Goal: Task Accomplishment & Management: Manage account settings

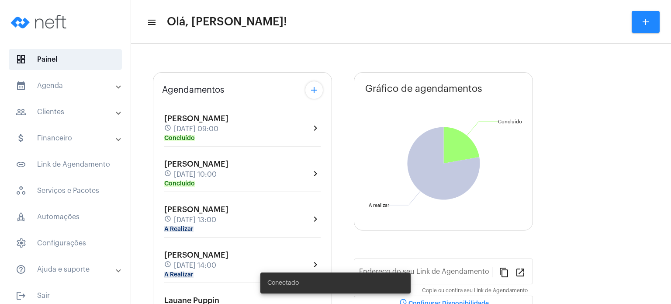
type input "[URL][DOMAIN_NAME]"
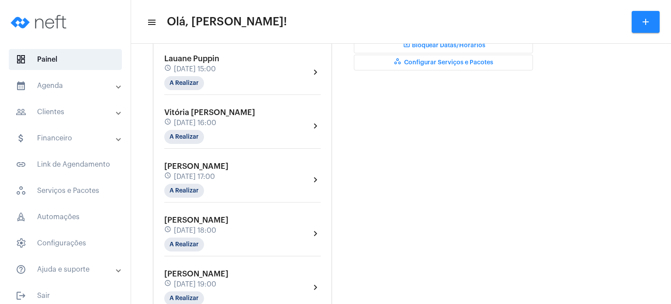
scroll to position [314, 0]
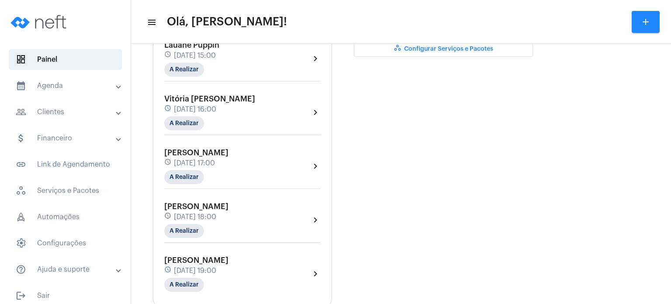
click at [67, 90] on mat-panel-title "calendar_month_outlined Agenda" at bounding box center [66, 85] width 101 height 10
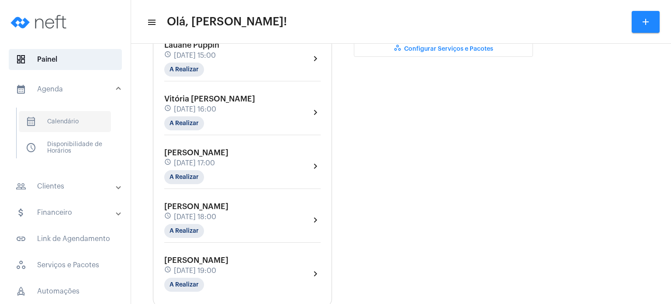
click at [69, 124] on span "calendar_month_outlined Calendário" at bounding box center [65, 121] width 92 height 21
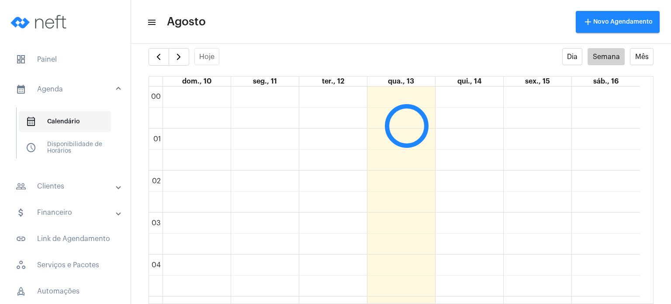
scroll to position [252, 0]
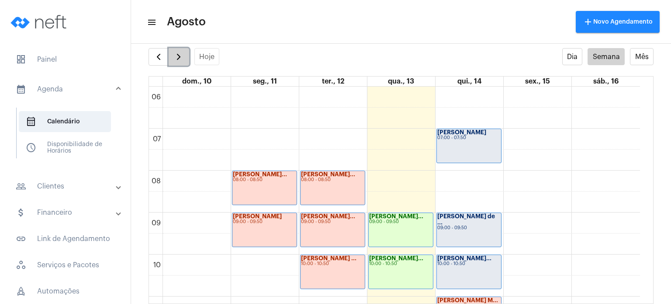
click at [176, 60] on span "button" at bounding box center [178, 57] width 10 height 10
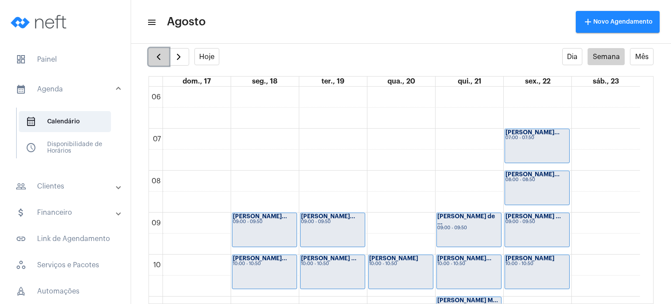
click at [159, 56] on span "button" at bounding box center [158, 57] width 10 height 10
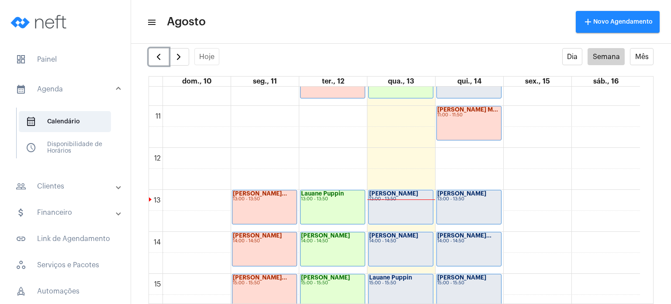
scroll to position [632, 0]
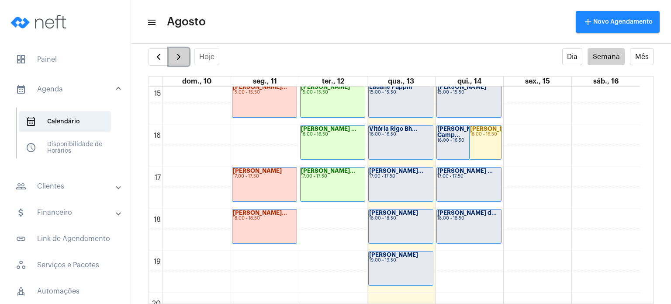
click at [183, 54] on button "button" at bounding box center [179, 56] width 21 height 17
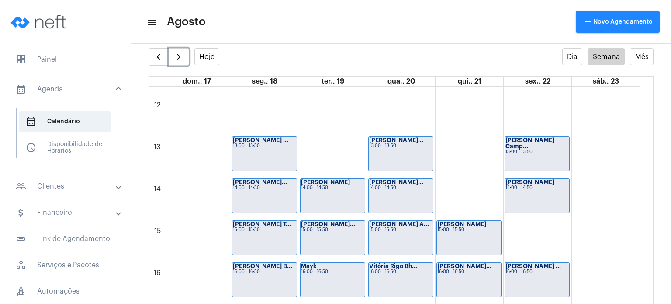
scroll to position [499, 0]
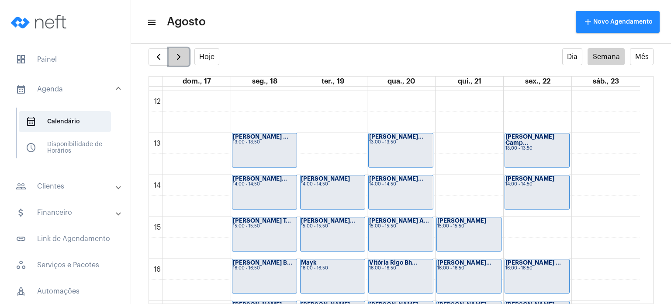
click at [175, 52] on span "button" at bounding box center [178, 57] width 10 height 10
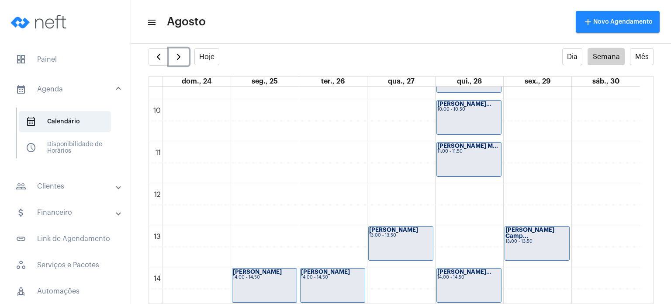
scroll to position [407, 0]
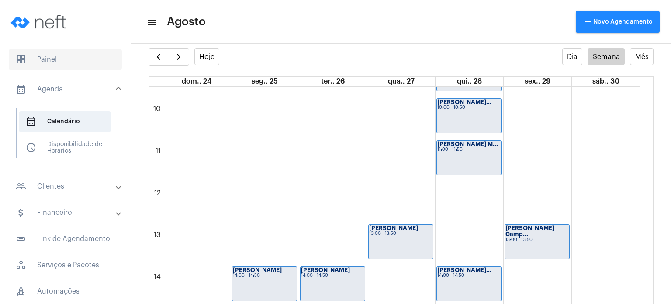
click at [37, 60] on span "dashboard Painel" at bounding box center [65, 59] width 113 height 21
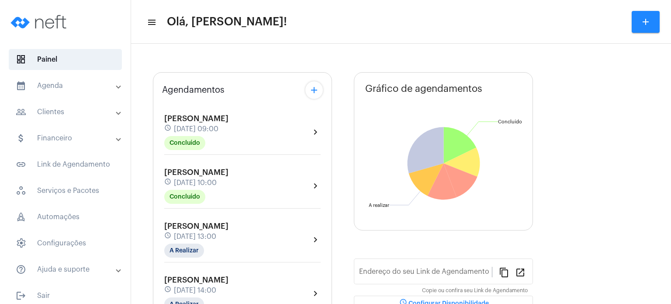
type input "[URL][DOMAIN_NAME]"
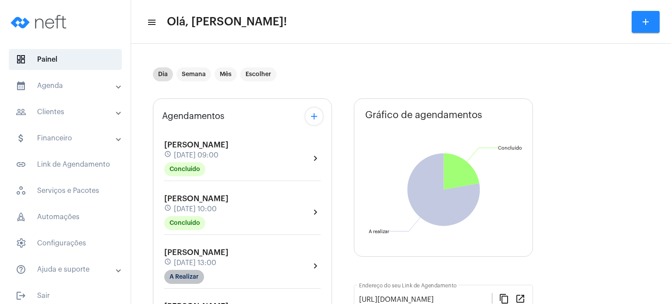
click at [180, 275] on mat-chip "A Realizar" at bounding box center [184, 276] width 40 height 14
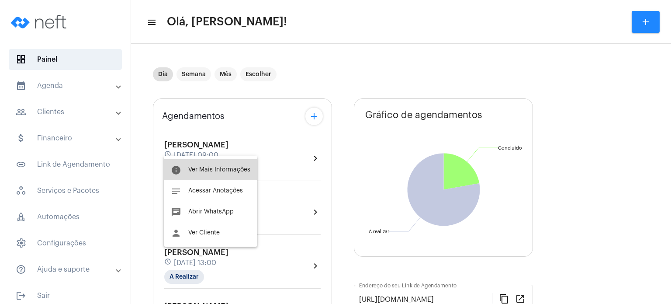
click at [197, 168] on span "Ver Mais Informações" at bounding box center [219, 169] width 62 height 6
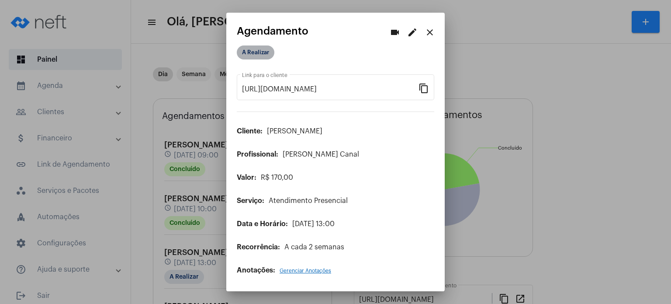
click at [258, 55] on mat-chip "A Realizar" at bounding box center [256, 52] width 38 height 14
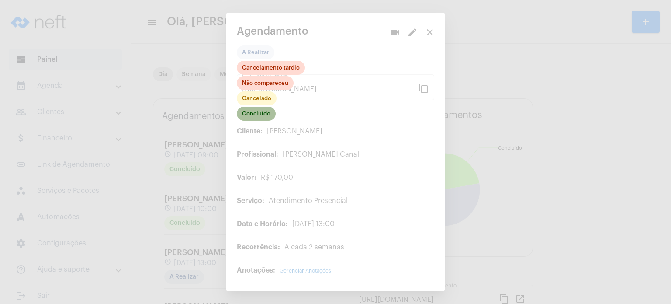
click at [259, 114] on mat-chip "Concluído" at bounding box center [256, 114] width 39 height 14
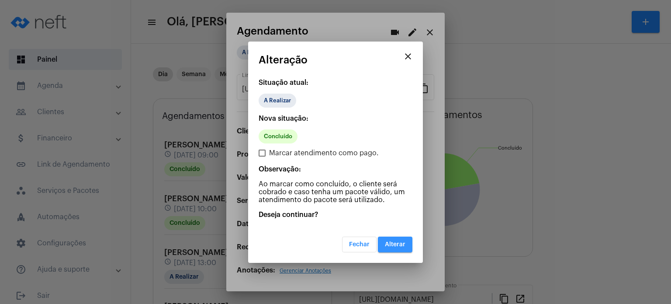
click at [396, 242] on span "Alterar" at bounding box center [395, 244] width 21 height 6
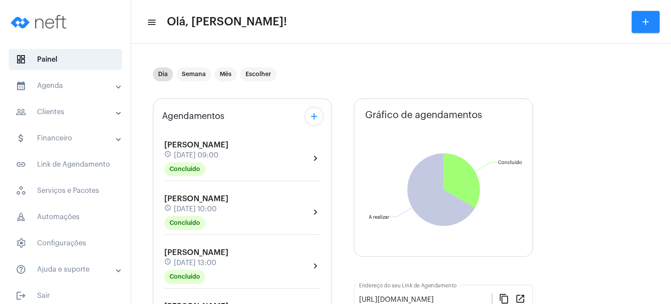
click at [196, 252] on span "[PERSON_NAME]" at bounding box center [196, 252] width 64 height 8
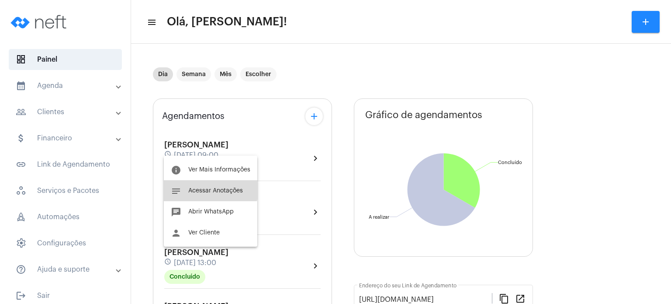
click at [206, 187] on span "Acessar Anotações" at bounding box center [215, 190] width 55 height 6
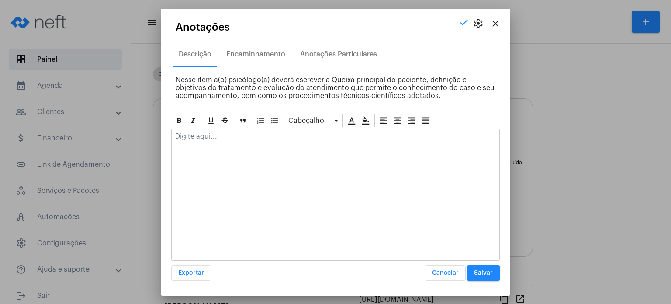
click at [225, 137] on p at bounding box center [335, 136] width 321 height 8
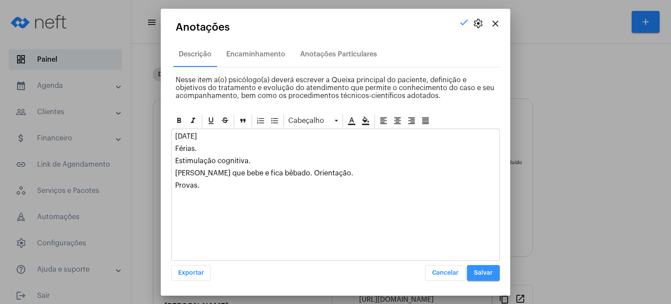
click at [485, 267] on button "Salvar" at bounding box center [483, 273] width 33 height 16
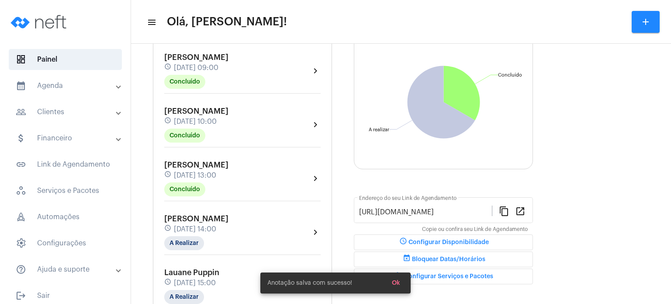
scroll to position [105, 0]
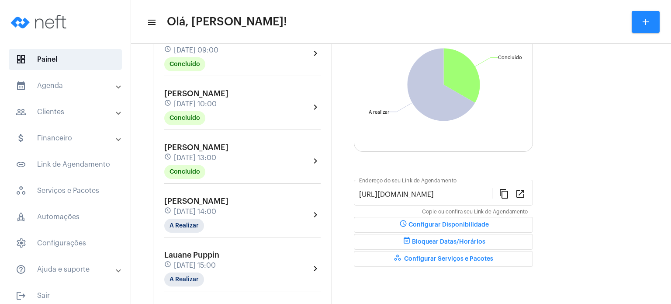
click at [55, 83] on mat-panel-title "calendar_month_outlined Agenda" at bounding box center [66, 85] width 101 height 10
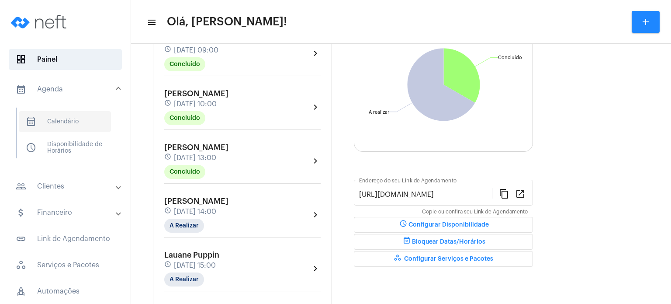
click at [75, 116] on span "calendar_month_outlined Calendário" at bounding box center [65, 121] width 92 height 21
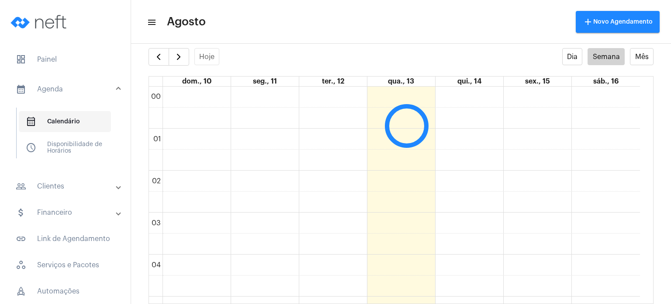
scroll to position [252, 0]
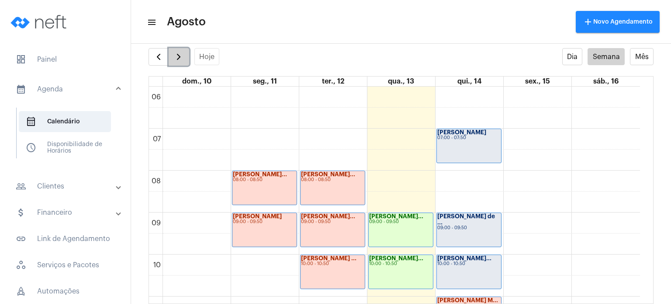
click at [181, 51] on button "button" at bounding box center [179, 56] width 21 height 17
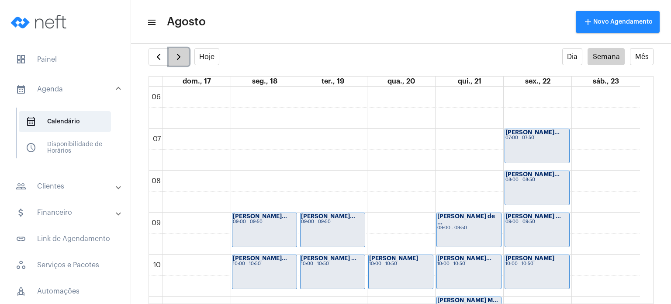
click at [181, 51] on button "button" at bounding box center [179, 56] width 21 height 17
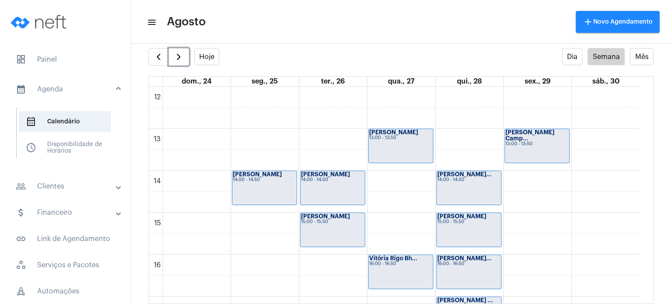
scroll to position [505, 0]
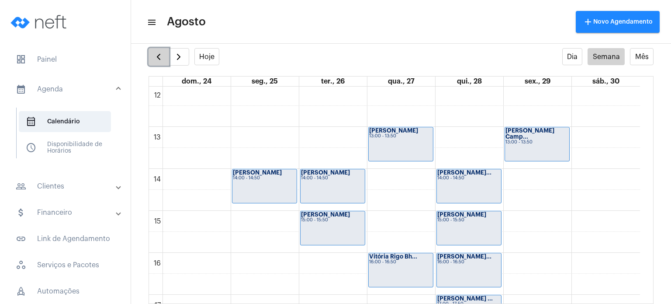
click at [166, 58] on button "button" at bounding box center [158, 56] width 21 height 17
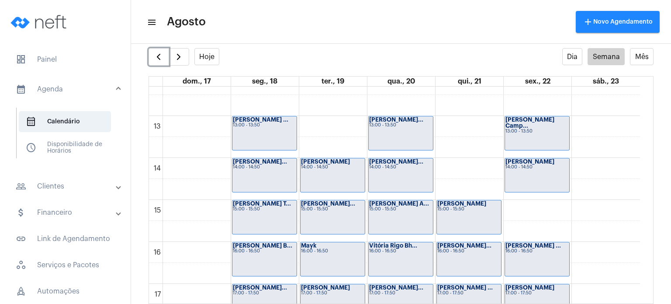
scroll to position [518, 0]
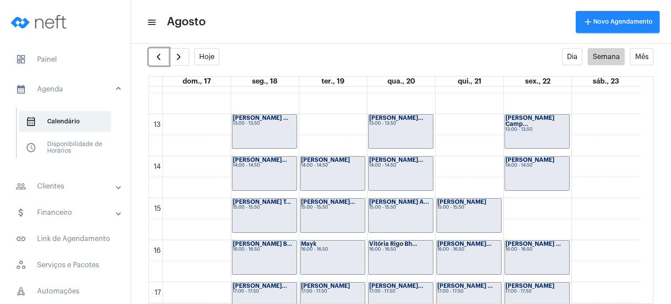
click at [386, 162] on strong "[PERSON_NAME]..." at bounding box center [396, 160] width 54 height 6
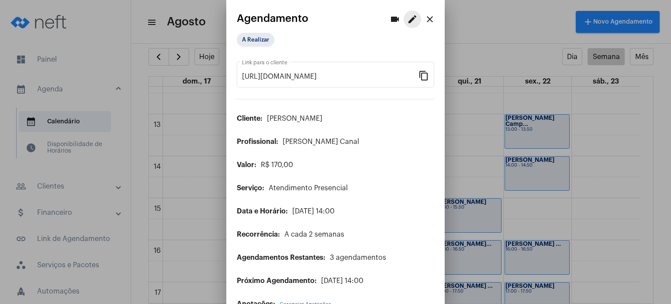
click at [410, 15] on mat-icon "edit" at bounding box center [412, 19] width 10 height 10
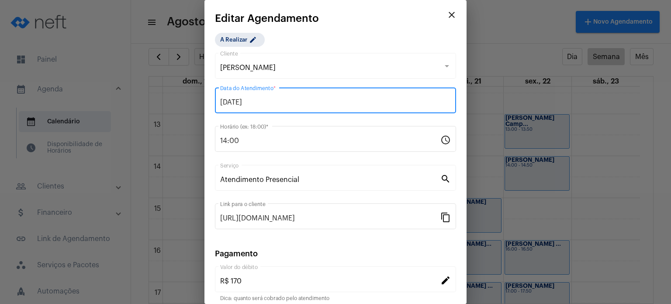
click at [283, 98] on input "[DATE]" at bounding box center [335, 102] width 231 height 8
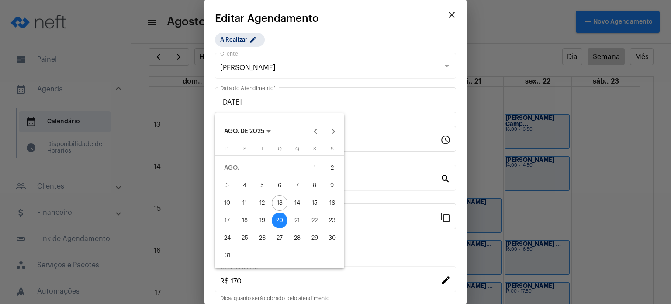
click at [280, 236] on div "27" at bounding box center [280, 238] width 16 height 16
type input "[DATE]"
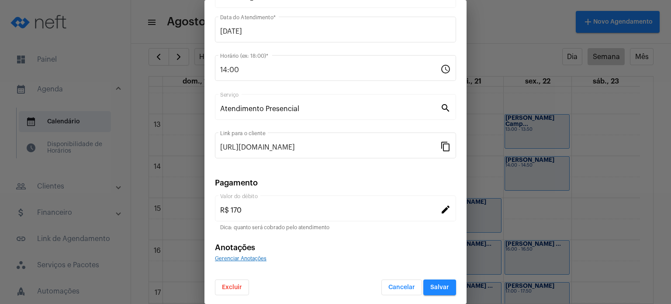
scroll to position [71, 0]
click at [435, 286] on span "Salvar" at bounding box center [439, 286] width 19 height 6
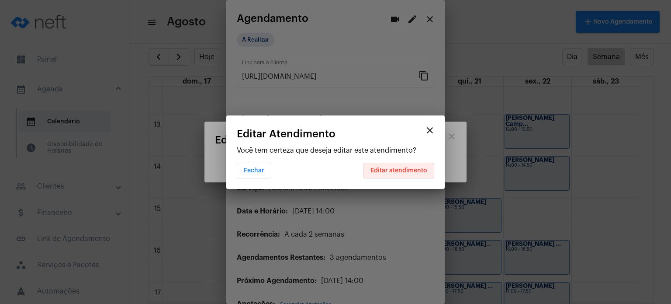
click at [411, 165] on button "Editar atendimento" at bounding box center [398, 170] width 71 height 16
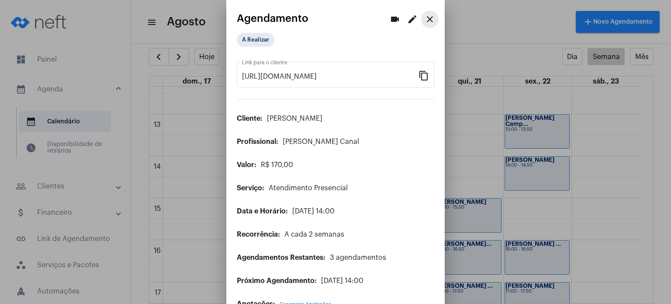
click at [425, 15] on mat-icon "close" at bounding box center [430, 19] width 10 height 10
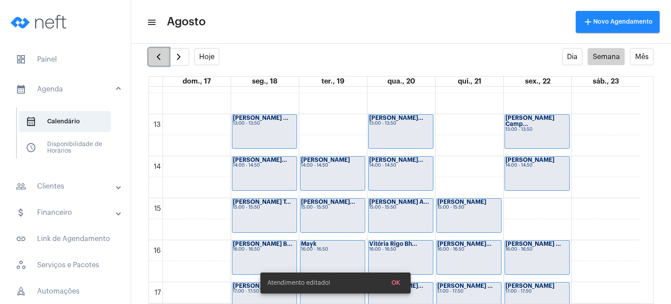
click at [155, 52] on span "button" at bounding box center [158, 57] width 10 height 10
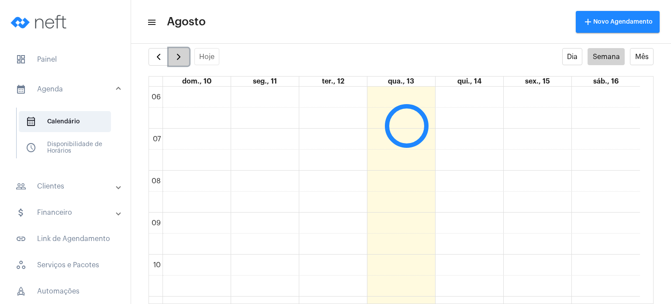
click at [174, 59] on span "button" at bounding box center [178, 57] width 10 height 10
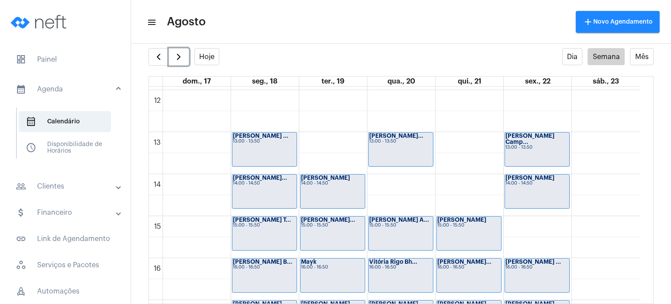
scroll to position [521, 0]
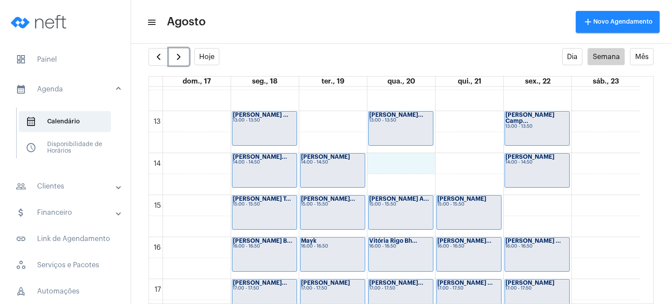
click at [395, 162] on div "00 01 02 03 04 05 06 07 08 09 10 11 12 13 14 15 16 17 18 19 20 21 22 23 [PERSON…" at bounding box center [394, 69] width 491 height 1006
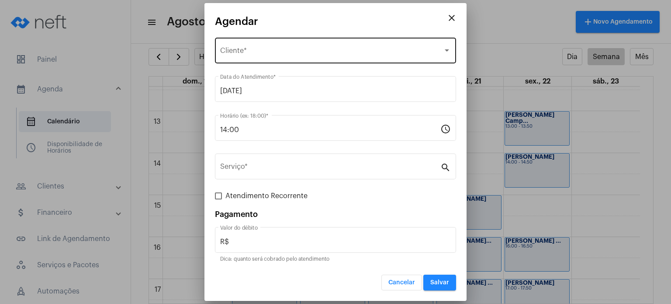
click at [306, 43] on div "Selecione o Cliente Cliente *" at bounding box center [335, 50] width 231 height 28
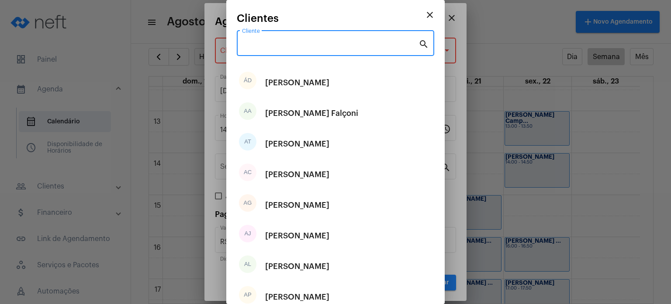
click at [306, 43] on input "Cliente" at bounding box center [330, 45] width 176 height 8
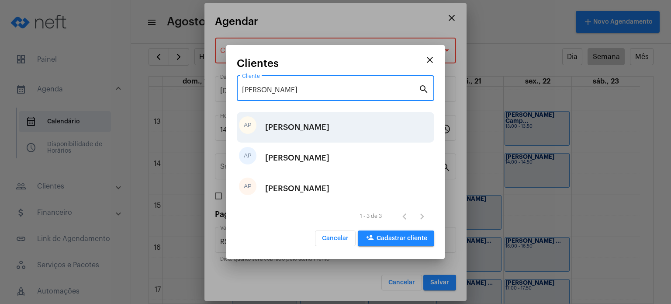
type input "[PERSON_NAME]"
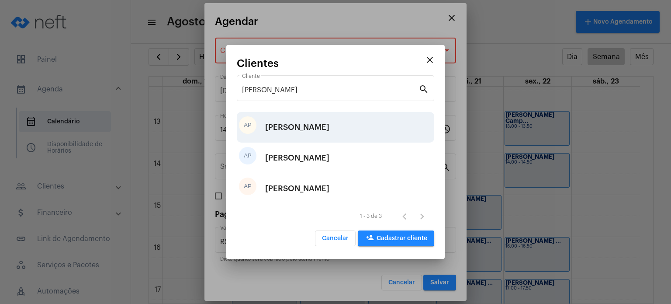
click at [329, 131] on div "[PERSON_NAME]" at bounding box center [297, 127] width 64 height 26
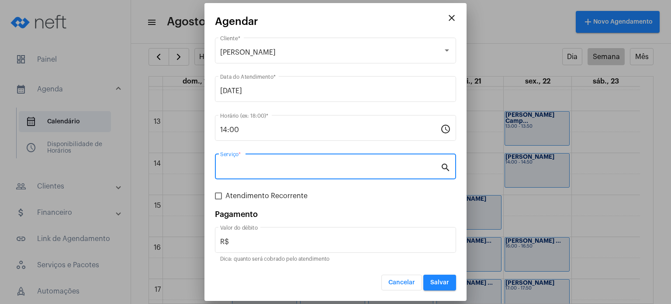
click at [304, 166] on input "Serviço *" at bounding box center [330, 168] width 220 height 8
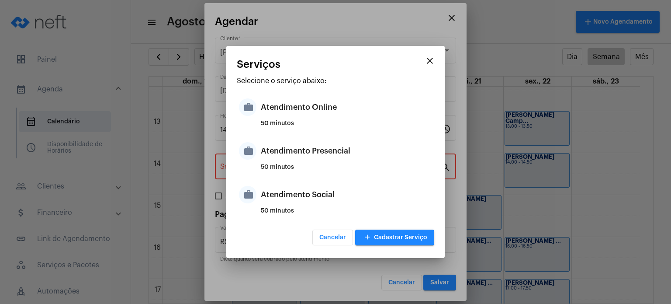
click at [304, 166] on div "50 minutos" at bounding box center [346, 170] width 171 height 13
type input "Atendimento Presencial"
type input "R$ 170"
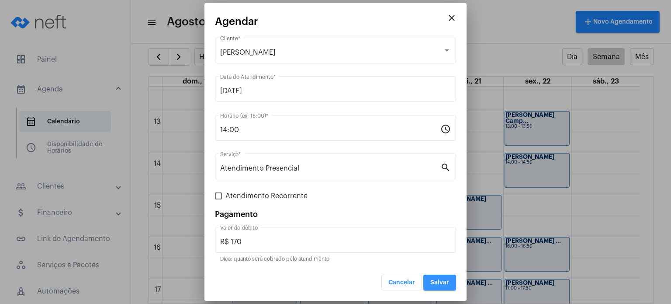
click at [441, 283] on span "Salvar" at bounding box center [439, 282] width 19 height 6
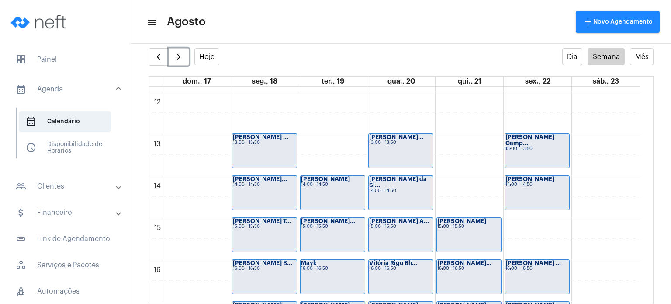
scroll to position [491, 0]
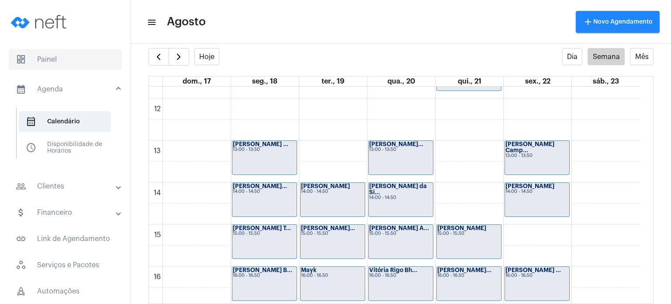
click at [61, 57] on span "dashboard Painel" at bounding box center [65, 59] width 113 height 21
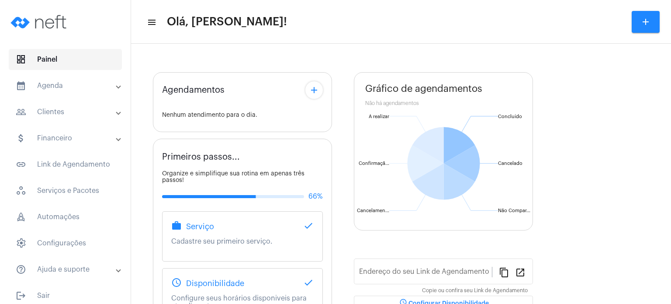
type input "[URL][DOMAIN_NAME]"
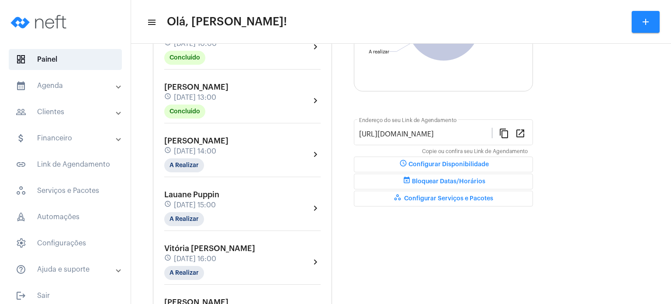
scroll to position [166, 0]
click at [180, 153] on div "[PERSON_NAME] schedule [DATE] 14:00 A Realizar" at bounding box center [196, 153] width 64 height 36
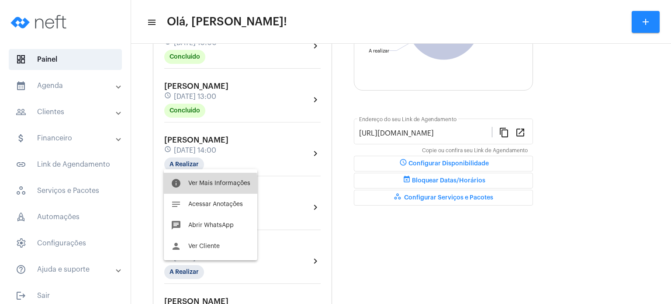
click at [184, 187] on button "info Ver Mais Informações" at bounding box center [210, 183] width 93 height 21
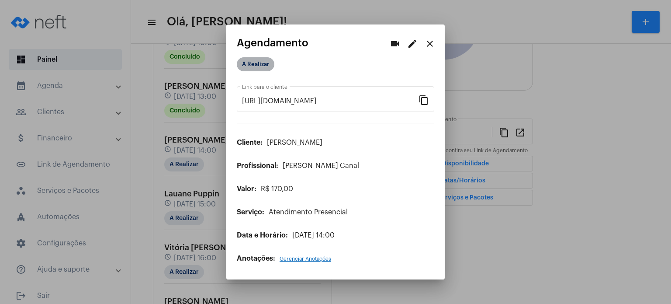
click at [260, 68] on mat-chip "A Realizar" at bounding box center [256, 64] width 38 height 14
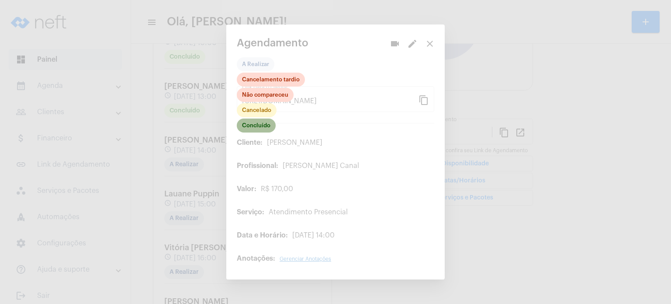
click at [256, 124] on mat-chip "Concluído" at bounding box center [256, 125] width 39 height 14
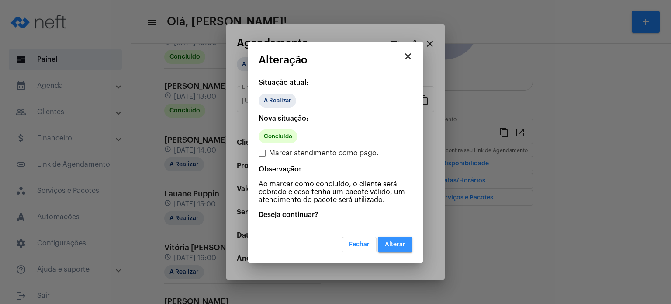
click at [401, 245] on span "Alterar" at bounding box center [395, 244] width 21 height 6
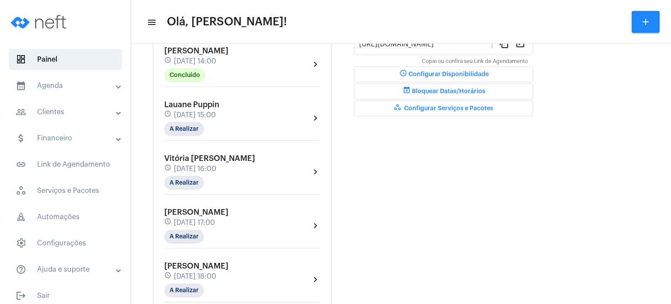
scroll to position [262, 0]
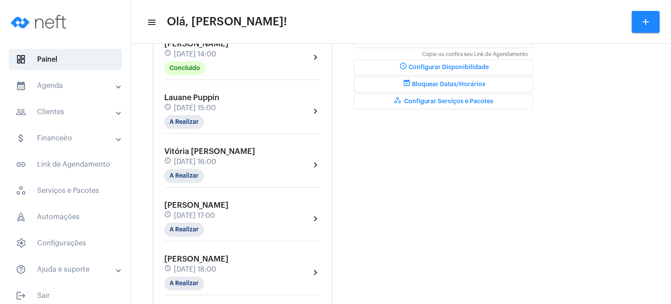
click at [68, 82] on mat-panel-title "calendar_month_outlined Agenda" at bounding box center [66, 85] width 101 height 10
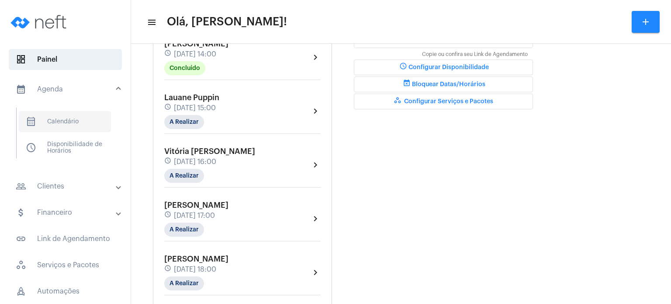
click at [61, 122] on span "calendar_month_outlined Calendário" at bounding box center [65, 121] width 92 height 21
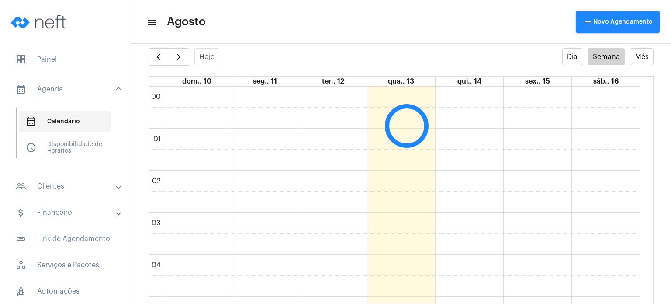
scroll to position [252, 0]
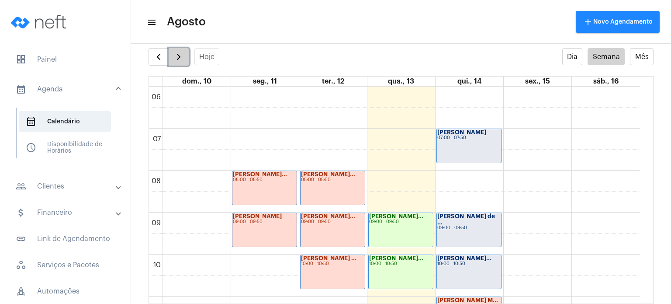
click at [177, 55] on span "button" at bounding box center [178, 57] width 10 height 10
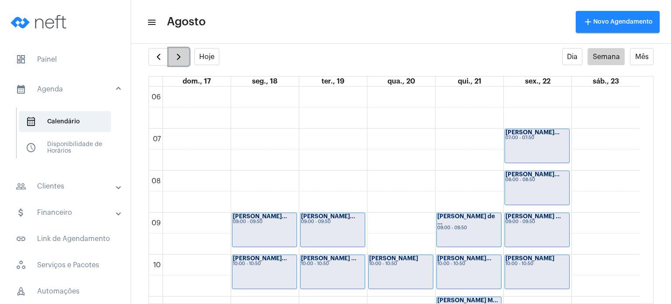
click at [181, 59] on span "button" at bounding box center [178, 57] width 10 height 10
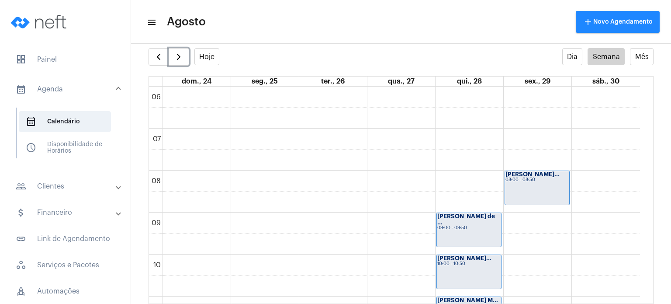
scroll to position [442, 0]
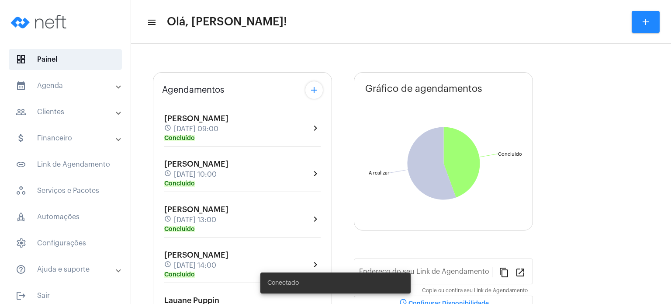
type input "[URL][DOMAIN_NAME]"
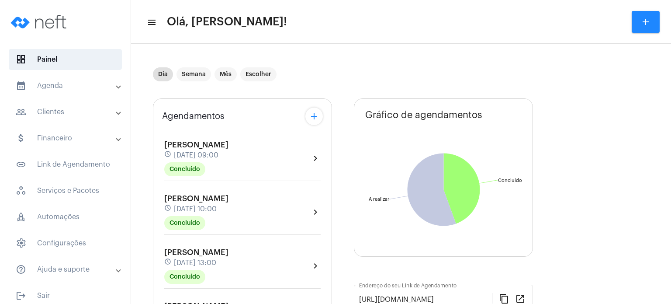
click at [287, 76] on div "Dia Semana Mês Escolher" at bounding box center [342, 74] width 378 height 44
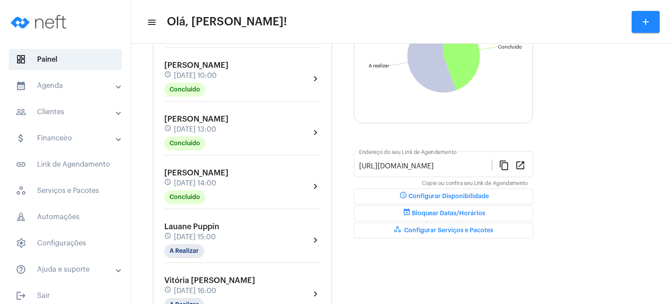
scroll to position [140, 0]
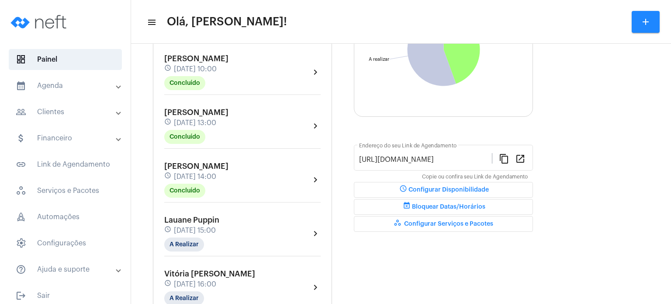
click at [182, 232] on div "Lauane Puppin schedule 13 de agosto às 15:00 A Realizar" at bounding box center [191, 233] width 55 height 36
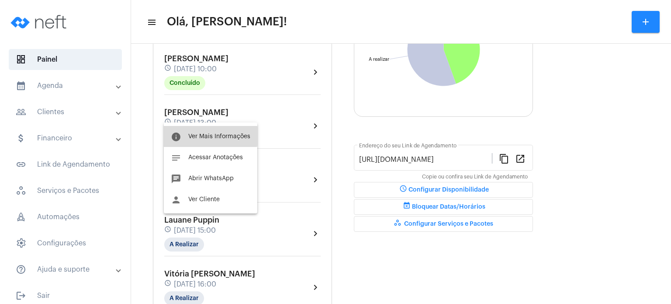
click at [210, 136] on span "Ver Mais Informações" at bounding box center [219, 136] width 62 height 6
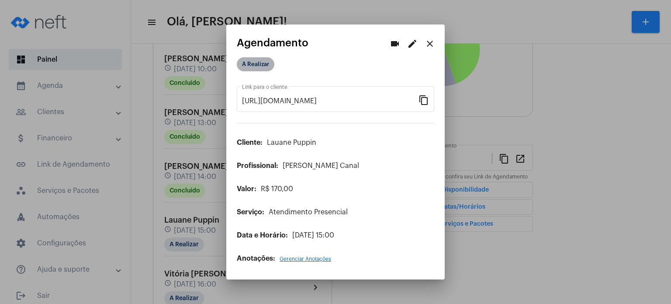
click at [245, 62] on mat-chip "A Realizar" at bounding box center [256, 64] width 38 height 14
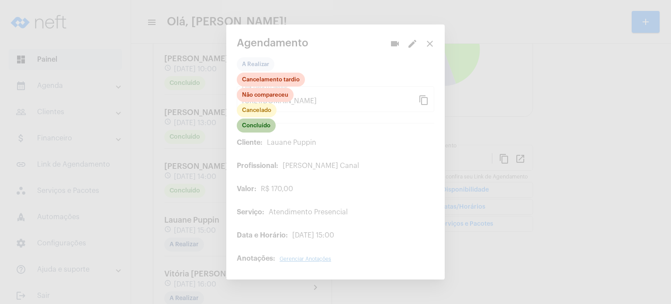
click at [256, 124] on mat-chip "Concluído" at bounding box center [256, 125] width 39 height 14
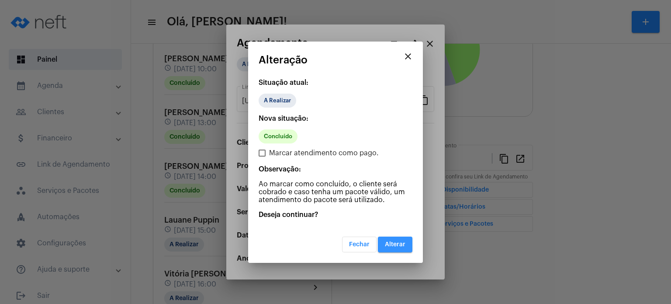
click at [388, 237] on button "Alterar" at bounding box center [395, 244] width 35 height 16
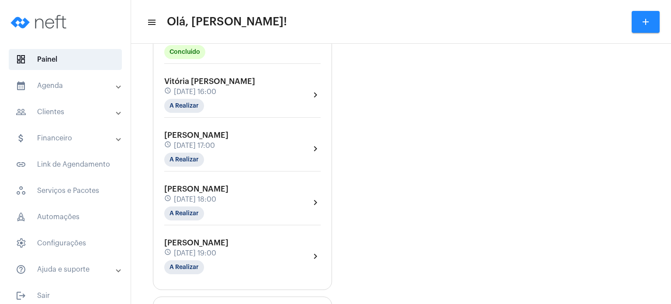
scroll to position [349, 0]
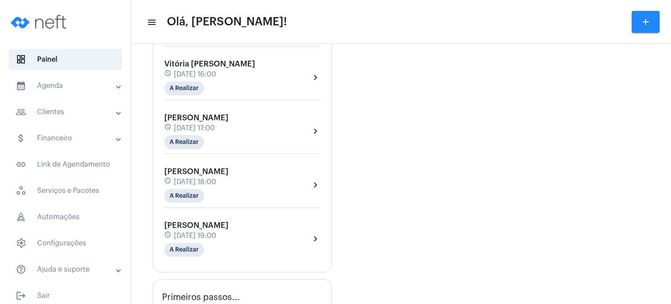
click at [144, 70] on div "Dia Semana Mês Escolher Agendamentos add Sara Gomes Stabauer Ribeiro schedule 1…" at bounding box center [400, 130] width 531 height 863
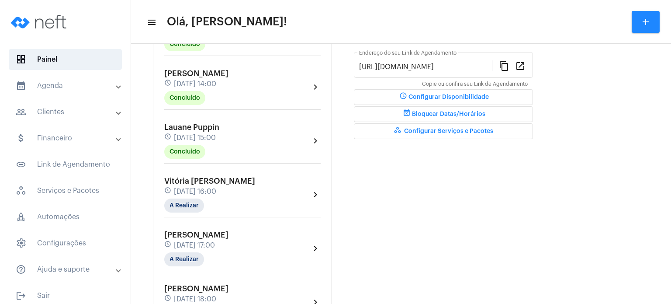
scroll to position [227, 0]
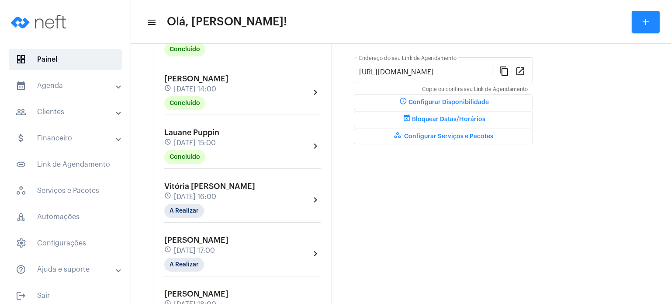
click at [208, 85] on span "[DATE] 14:00" at bounding box center [195, 89] width 42 height 8
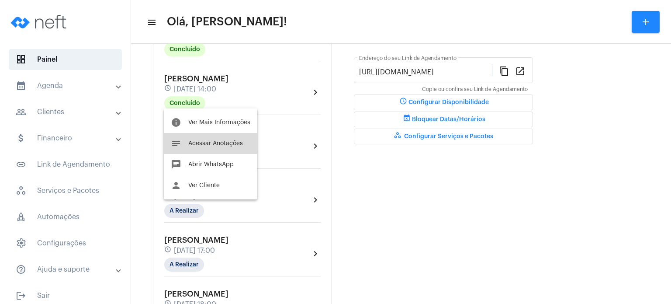
click at [190, 138] on button "notes Acessar Anotações" at bounding box center [210, 143] width 93 height 21
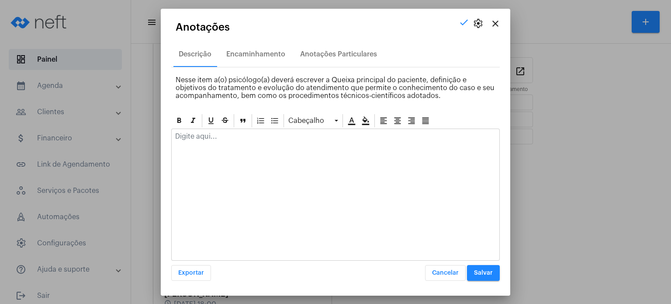
click at [196, 129] on div at bounding box center [336, 138] width 328 height 19
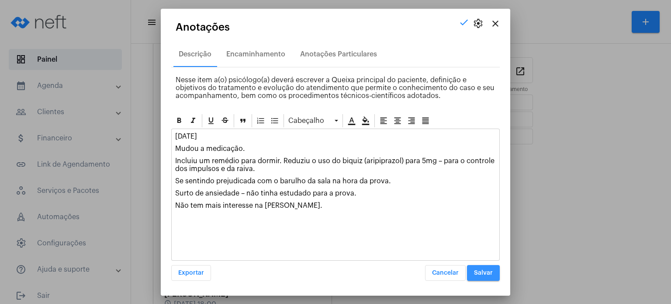
click at [487, 269] on button "Salvar" at bounding box center [483, 273] width 33 height 16
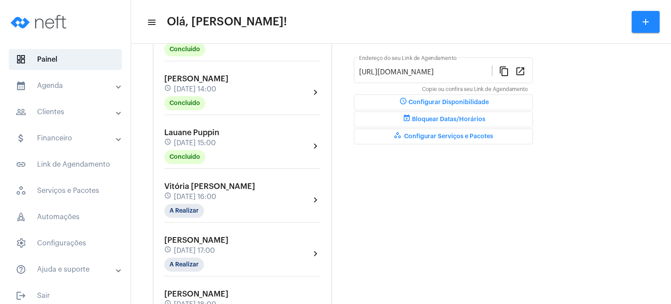
click at [151, 136] on div "Dia Semana Mês Escolher Agendamentos add Sara Gomes Stabauer Ribeiro schedule 1…" at bounding box center [400, 252] width 531 height 863
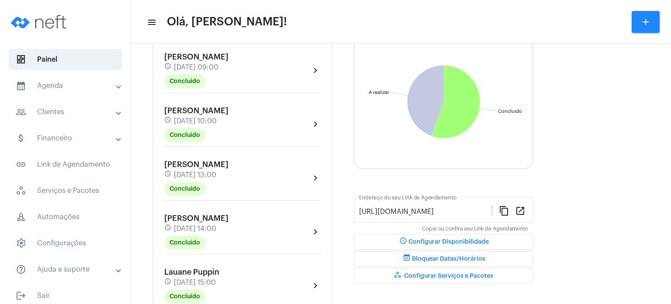
scroll to position [87, 0]
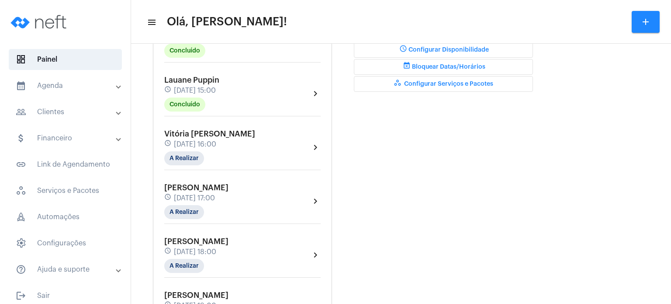
scroll to position [297, 0]
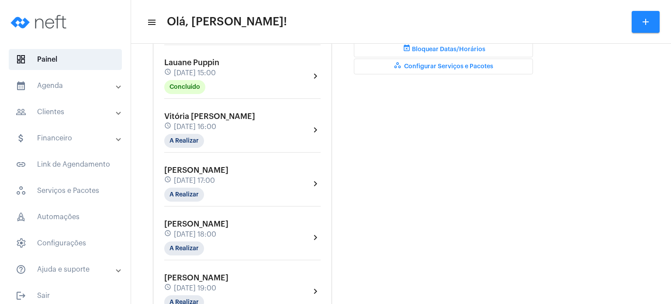
click at [181, 62] on span "Lauane Puppin" at bounding box center [191, 63] width 55 height 8
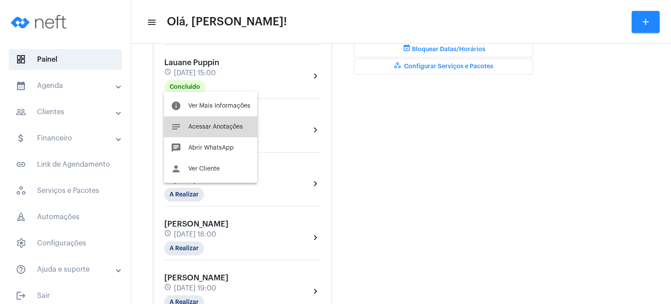
click at [199, 119] on button "notes Acessar Anotações" at bounding box center [210, 126] width 93 height 21
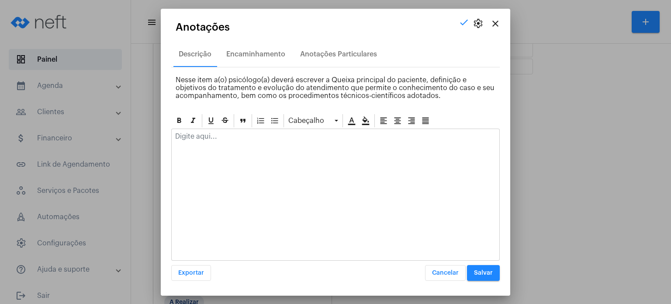
click at [208, 133] on p at bounding box center [335, 136] width 321 height 8
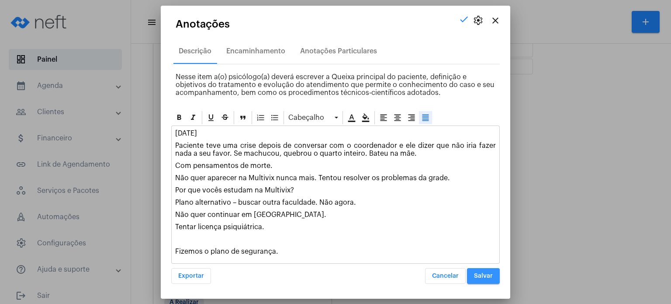
click at [489, 280] on button "Salvar" at bounding box center [483, 276] width 33 height 16
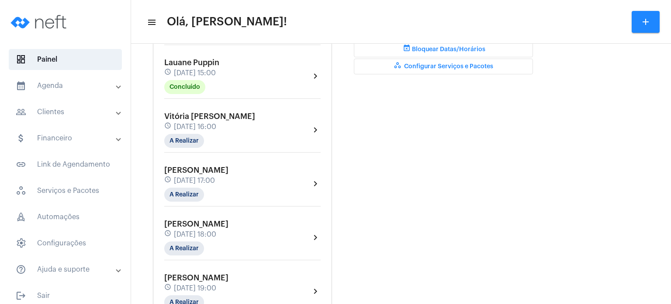
click at [55, 88] on mat-panel-title "calendar_month_outlined Agenda" at bounding box center [66, 85] width 101 height 10
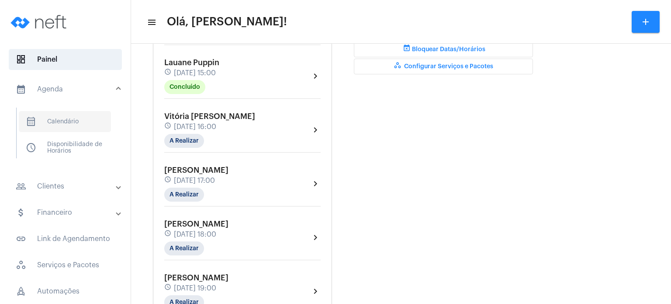
click at [73, 120] on span "calendar_month_outlined Calendário" at bounding box center [65, 121] width 92 height 21
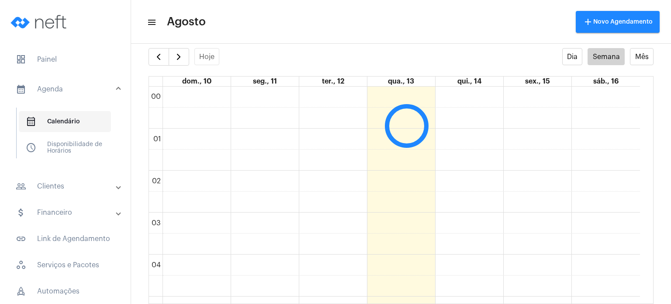
scroll to position [252, 0]
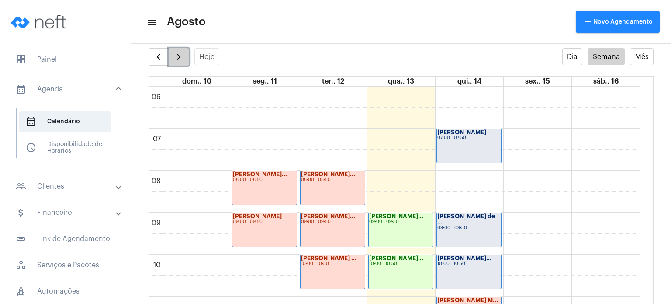
click at [169, 56] on button "button" at bounding box center [179, 56] width 21 height 17
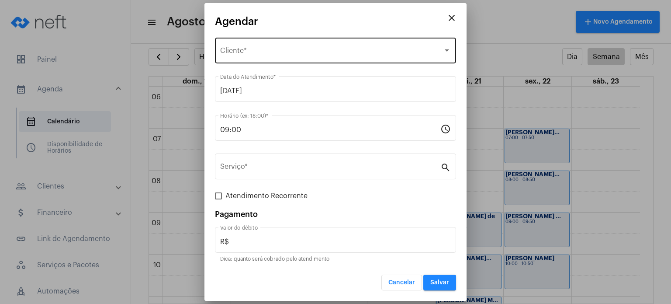
click at [342, 39] on div "Selecione o Cliente Cliente *" at bounding box center [335, 50] width 231 height 28
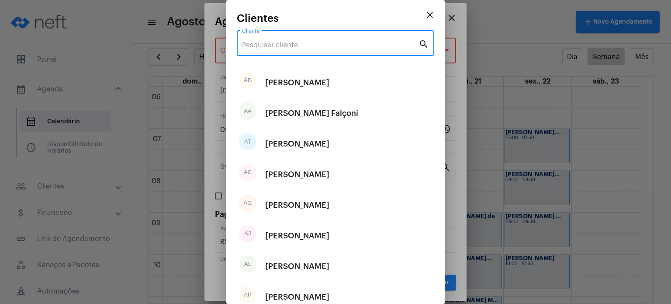
click at [328, 48] on input "Cliente" at bounding box center [330, 45] width 176 height 8
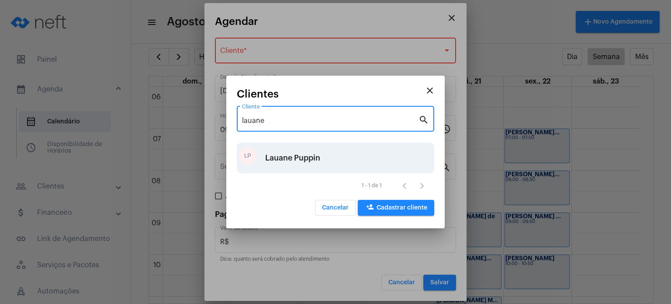
type input "lauane"
click at [297, 153] on div "Lauane Puppin" at bounding box center [292, 158] width 55 height 26
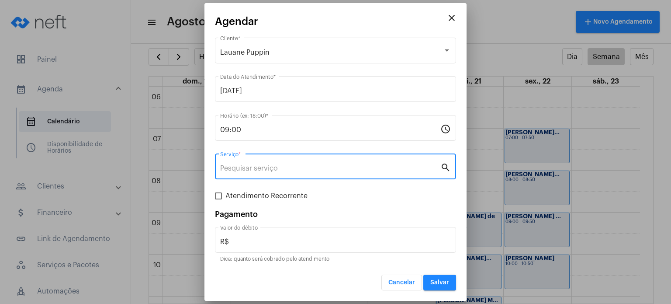
click at [288, 167] on input "Serviço *" at bounding box center [330, 168] width 220 height 8
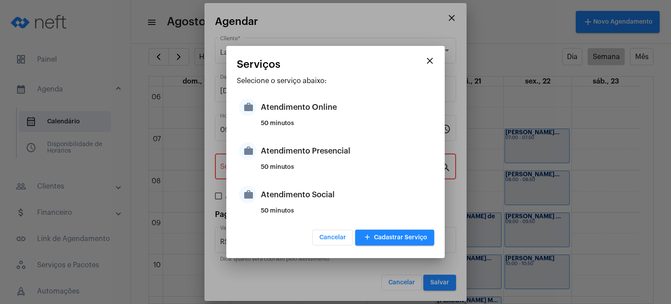
click at [288, 167] on div "50 minutos" at bounding box center [346, 170] width 171 height 13
type input "Atendimento Presencial"
type input "R$ 170"
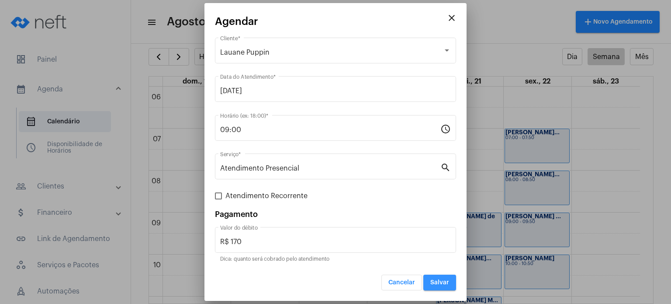
click at [441, 286] on button "Salvar" at bounding box center [439, 282] width 33 height 16
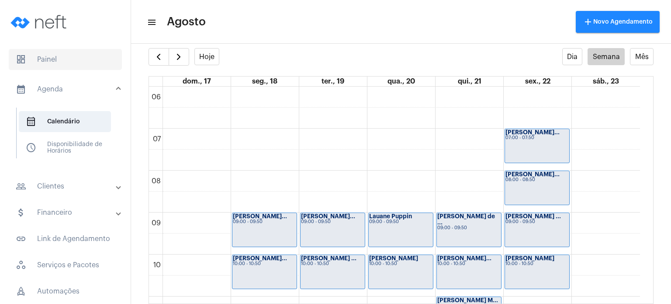
click at [24, 50] on span "dashboard Painel" at bounding box center [65, 59] width 113 height 21
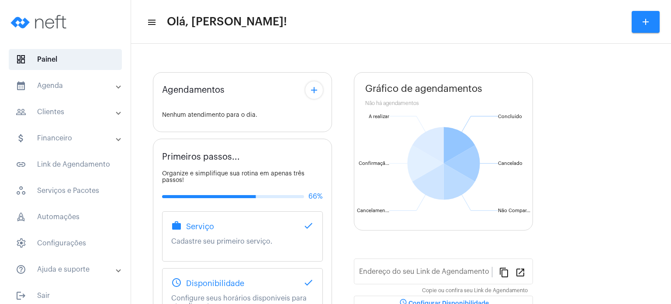
type input "[URL][DOMAIN_NAME]"
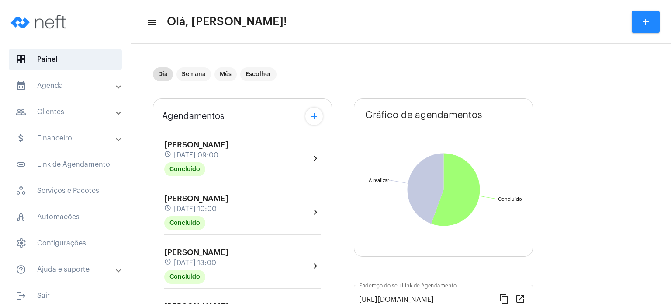
click at [56, 83] on mat-panel-title "calendar_month_outlined Agenda" at bounding box center [66, 85] width 101 height 10
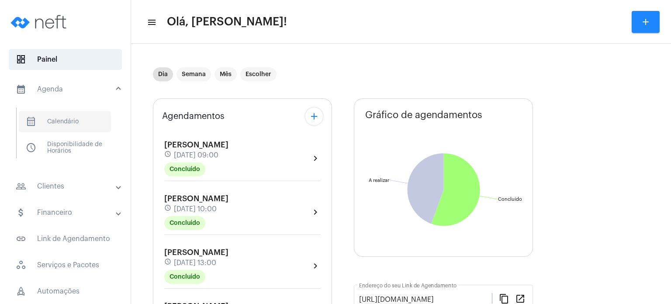
click at [85, 117] on span "calendar_month_outlined Calendário" at bounding box center [65, 121] width 92 height 21
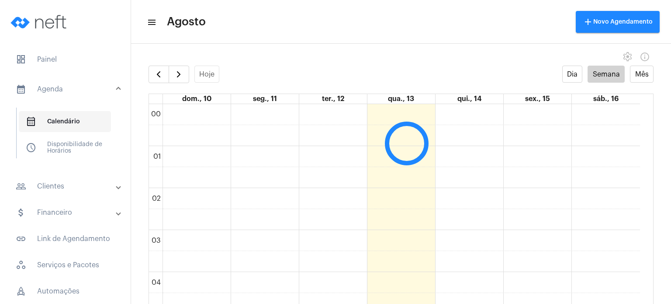
scroll to position [252, 0]
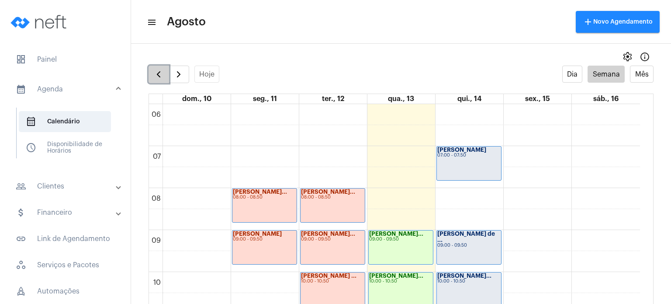
click at [158, 71] on span "button" at bounding box center [158, 74] width 10 height 10
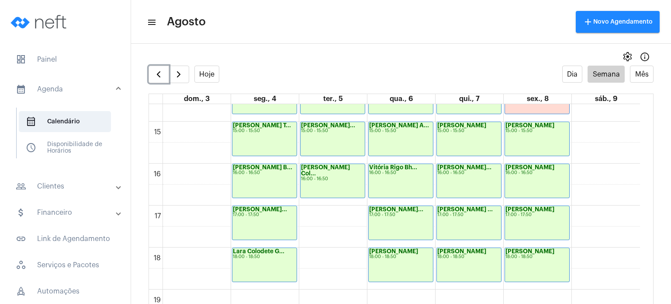
scroll to position [613, 0]
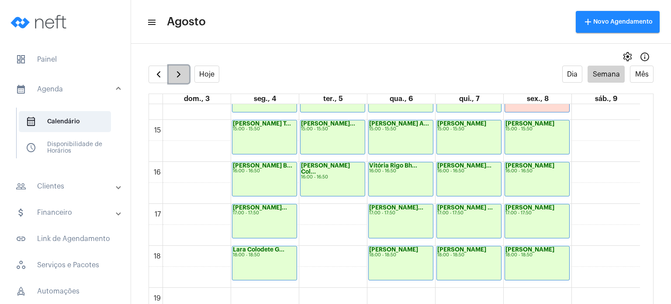
click at [176, 69] on span "button" at bounding box center [178, 74] width 10 height 10
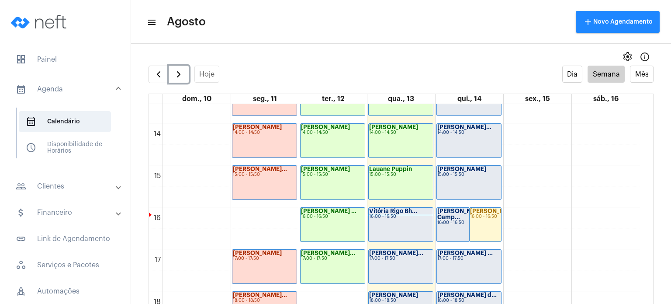
scroll to position [571, 0]
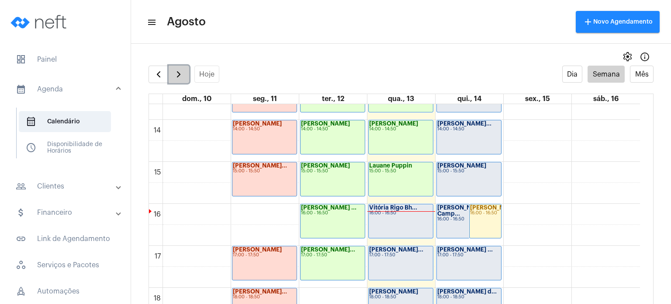
click at [176, 79] on span "button" at bounding box center [178, 74] width 10 height 10
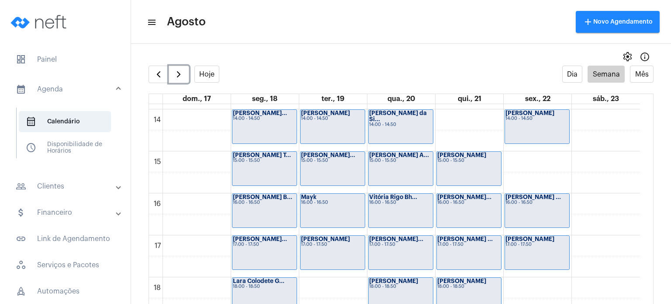
scroll to position [585, 0]
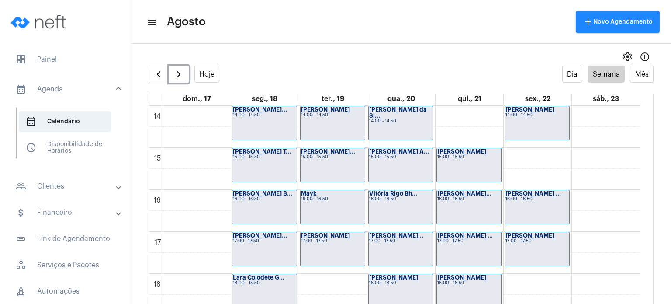
click at [373, 221] on div "Vitória Rigo Bh... 16:00 - 16:50" at bounding box center [401, 207] width 64 height 34
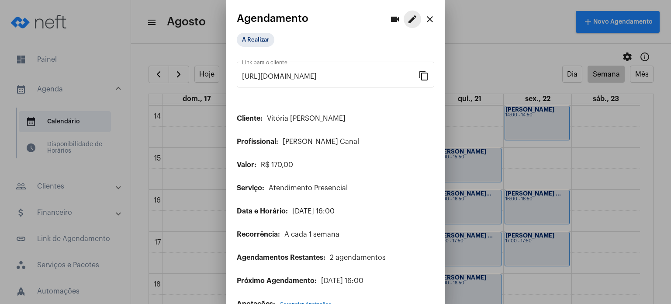
click at [407, 17] on mat-icon "edit" at bounding box center [412, 19] width 10 height 10
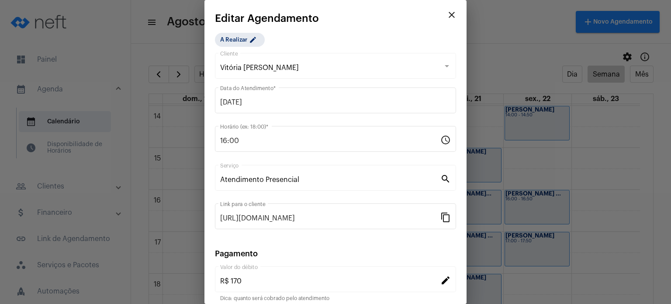
scroll to position [71, 0]
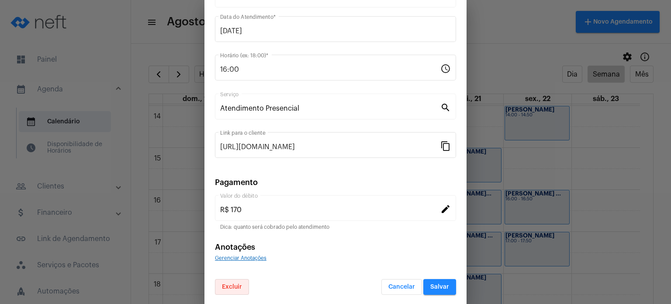
click at [239, 279] on button "Excluir" at bounding box center [232, 287] width 34 height 16
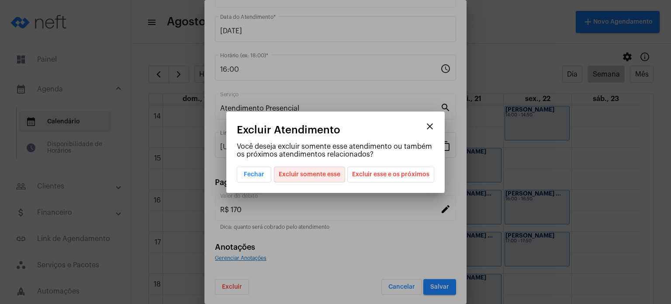
click at [312, 174] on span "Excluir somente esse" at bounding box center [310, 174] width 62 height 15
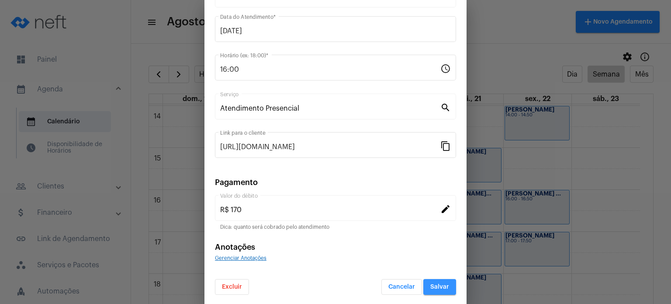
click at [444, 286] on button "Salvar" at bounding box center [439, 287] width 33 height 16
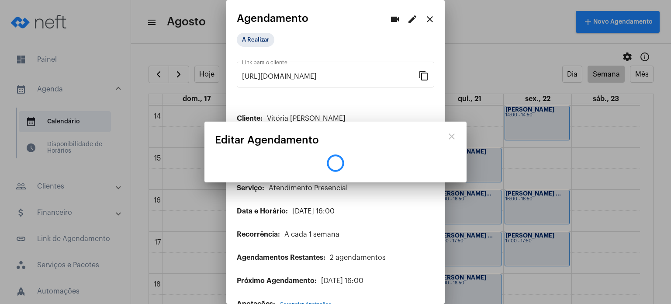
scroll to position [0, 0]
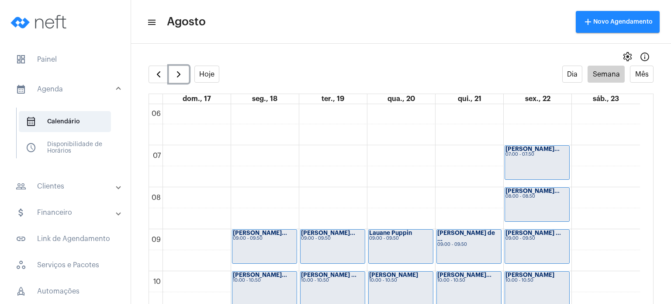
scroll to position [244, 0]
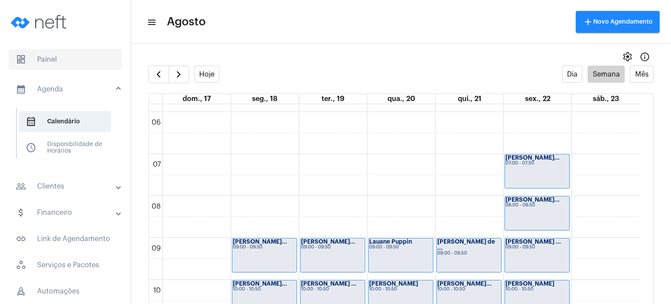
click at [78, 54] on span "dashboard Painel" at bounding box center [65, 59] width 113 height 21
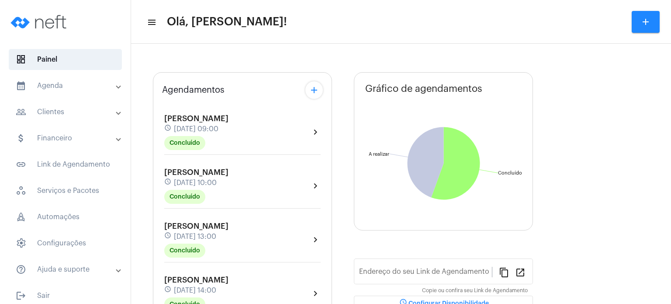
type input "[URL][DOMAIN_NAME]"
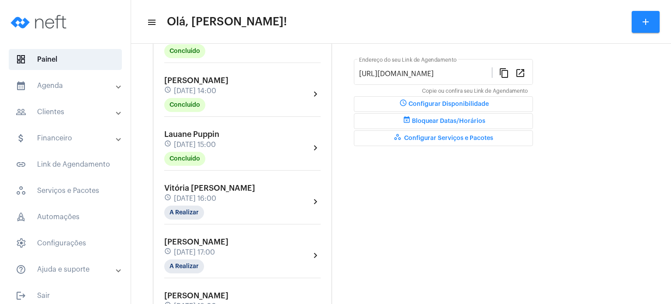
scroll to position [227, 0]
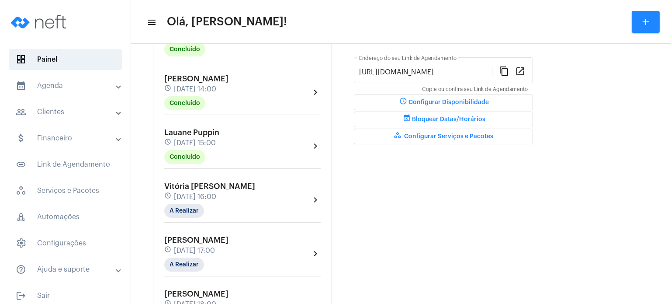
click at [183, 194] on span "[DATE] 16:00" at bounding box center [195, 197] width 42 height 8
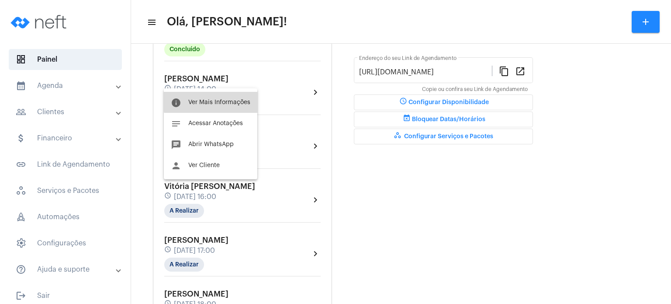
click at [225, 95] on button "info Ver Mais Informações" at bounding box center [210, 102] width 93 height 21
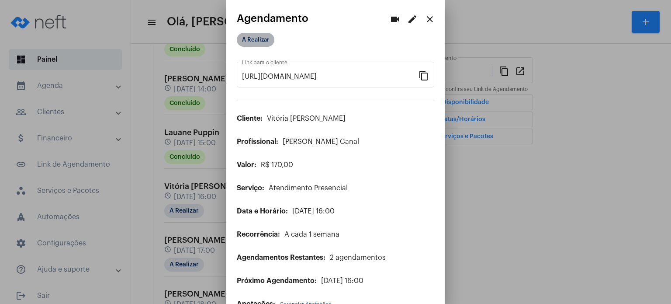
click at [259, 39] on mat-chip "A Realizar" at bounding box center [256, 40] width 38 height 14
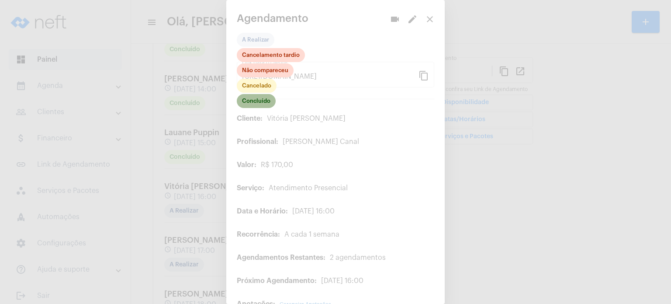
click at [266, 99] on mat-chip "Concluído" at bounding box center [256, 101] width 39 height 14
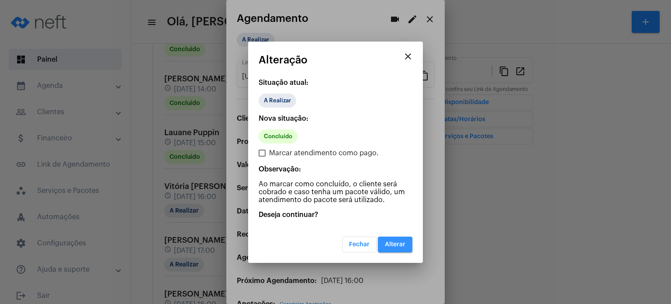
click at [386, 240] on button "Alterar" at bounding box center [395, 244] width 35 height 16
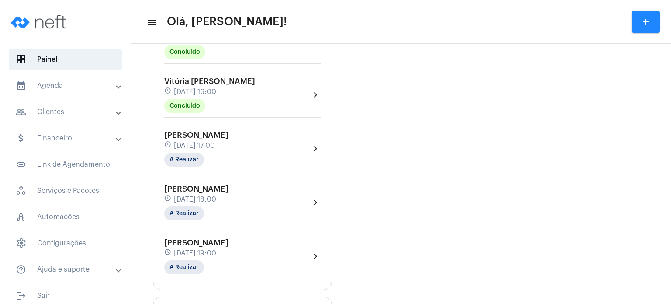
scroll to position [349, 0]
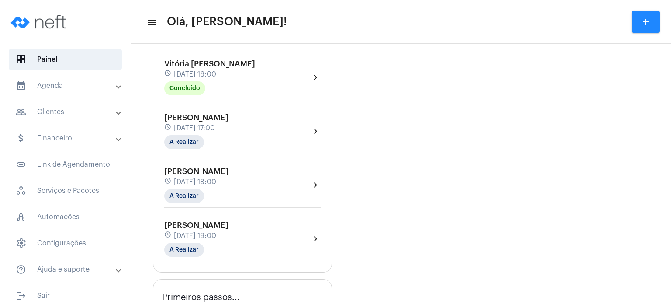
click at [230, 69] on div "schedule 13 de agosto às 16:00" at bounding box center [209, 74] width 91 height 10
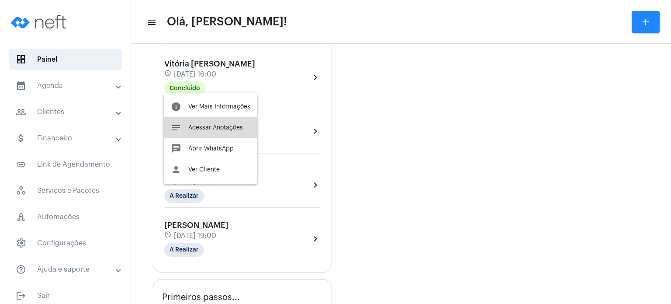
click at [206, 131] on button "notes Acessar Anotações" at bounding box center [210, 127] width 93 height 21
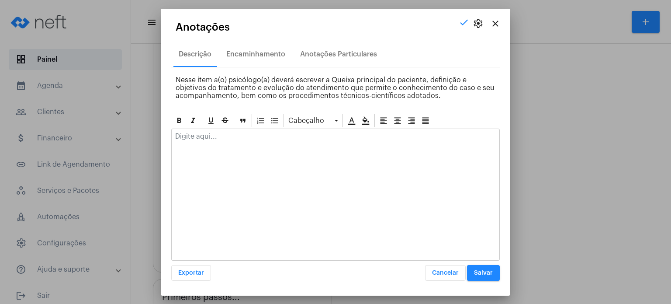
click at [206, 131] on div at bounding box center [336, 138] width 328 height 19
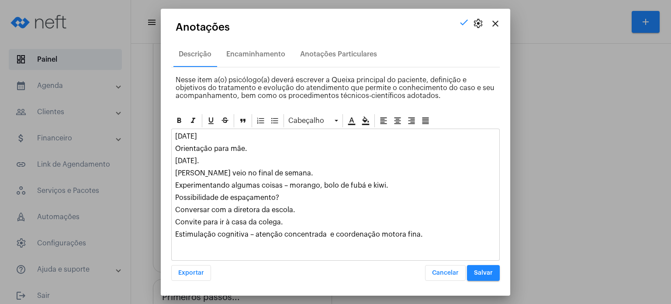
click at [489, 272] on span "Salvar" at bounding box center [483, 272] width 19 height 6
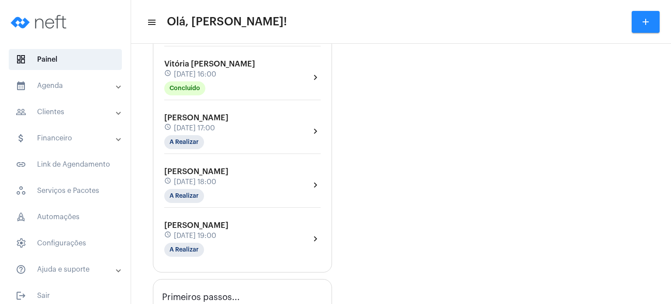
click at [175, 117] on span "[PERSON_NAME]" at bounding box center [196, 118] width 64 height 8
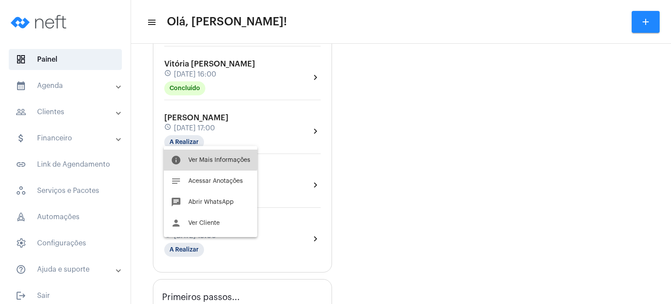
click at [202, 157] on span "Ver Mais Informações" at bounding box center [219, 160] width 62 height 6
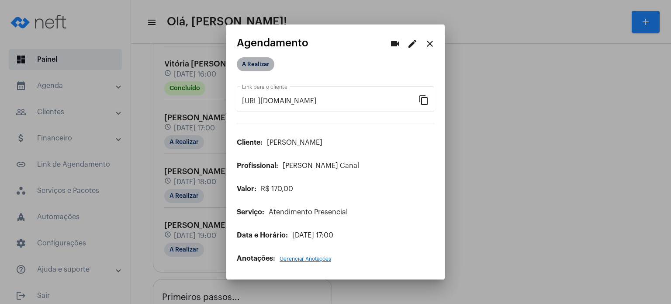
click at [262, 67] on mat-chip "A Realizar" at bounding box center [256, 64] width 38 height 14
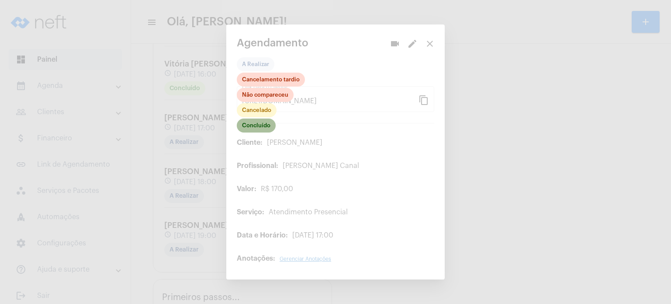
click at [262, 124] on mat-chip "Concluído" at bounding box center [256, 125] width 39 height 14
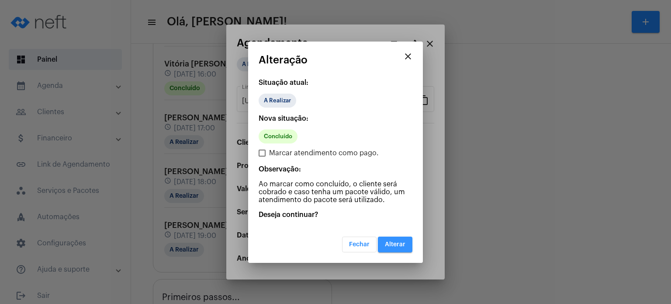
click at [400, 245] on span "Alterar" at bounding box center [395, 244] width 21 height 6
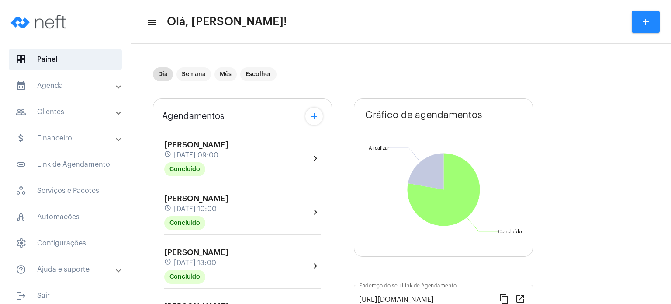
drag, startPoint x: 367, startPoint y: 209, endPoint x: 211, endPoint y: 267, distance: 166.7
click at [342, 82] on div "Dia Semana Mês Escolher" at bounding box center [342, 74] width 378 height 44
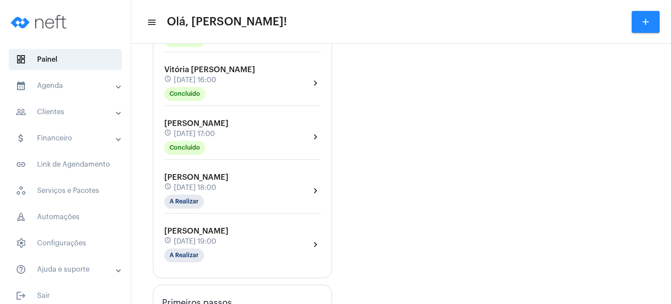
scroll to position [349, 0]
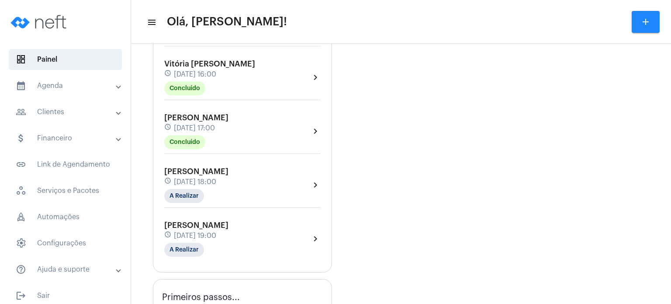
click at [215, 124] on span "[DATE] 17:00" at bounding box center [194, 128] width 41 height 8
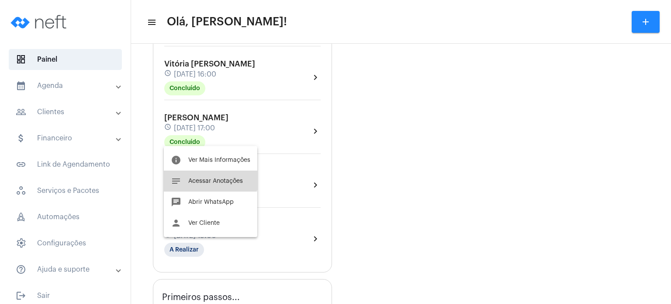
click at [204, 174] on button "notes Acessar Anotações" at bounding box center [210, 180] width 93 height 21
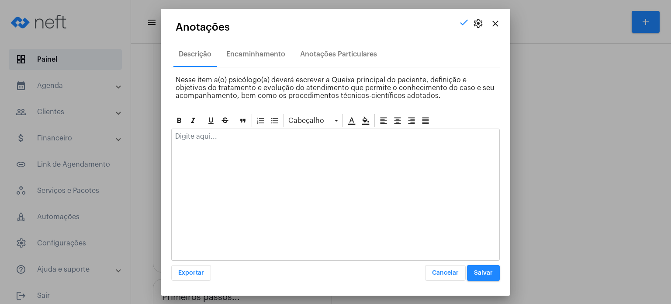
click at [236, 135] on p at bounding box center [335, 136] width 321 height 8
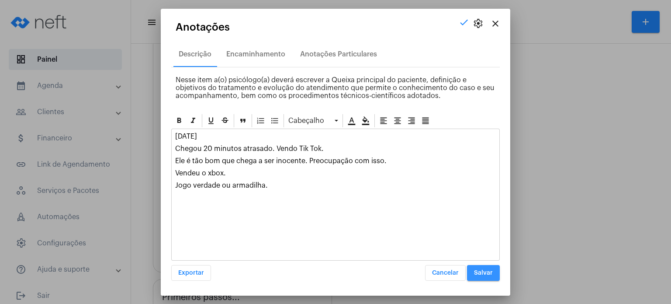
click at [472, 269] on button "Salvar" at bounding box center [483, 273] width 33 height 16
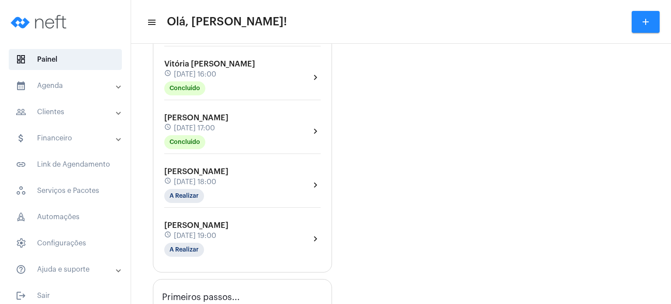
click at [200, 173] on div "Antonio Luigi Tavares Giacomin schedule 13 de agosto às 18:00 A Realizar" at bounding box center [196, 185] width 64 height 36
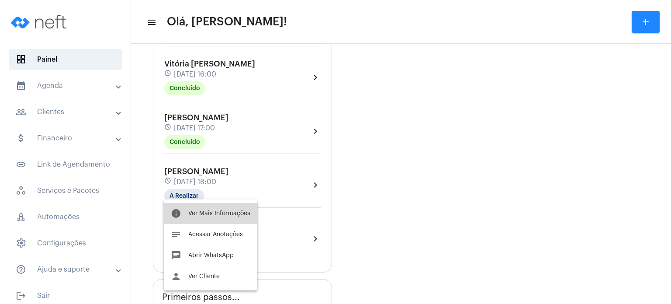
click at [201, 221] on button "info Ver Mais Informações" at bounding box center [210, 213] width 93 height 21
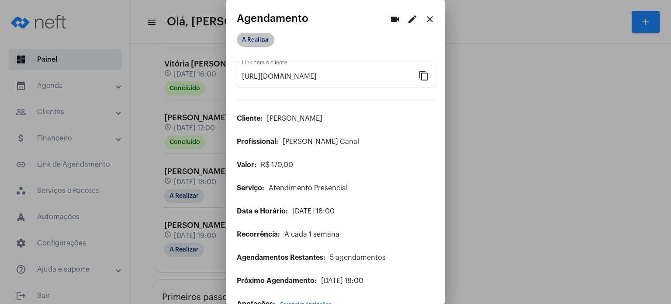
click at [264, 40] on mat-chip "A Realizar" at bounding box center [256, 40] width 38 height 14
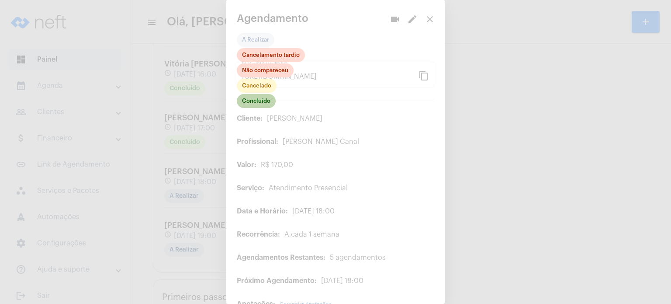
click at [257, 103] on mat-chip "Concluído" at bounding box center [256, 101] width 39 height 14
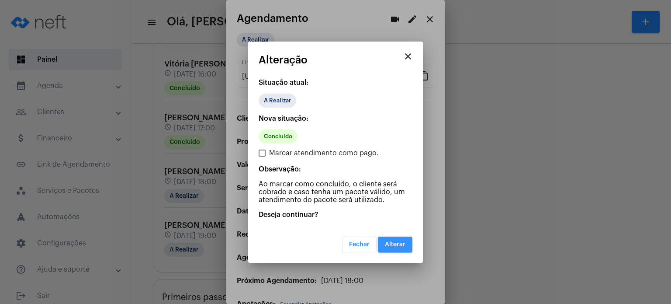
click at [384, 236] on button "Alterar" at bounding box center [395, 244] width 35 height 16
